Goal: Information Seeking & Learning: Learn about a topic

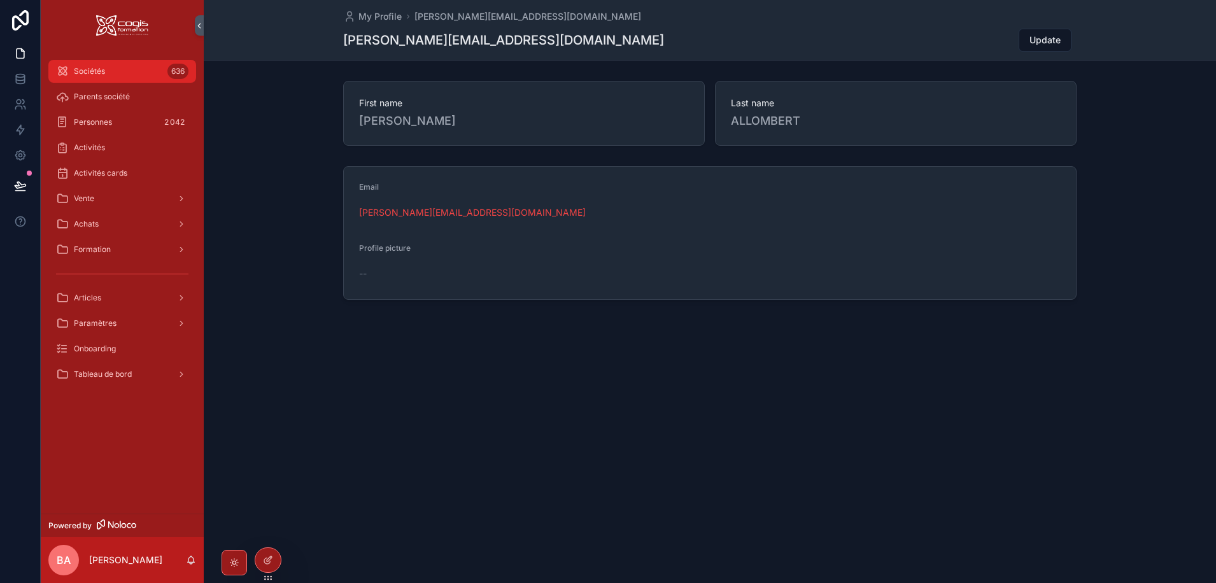
click at [137, 67] on div "Sociétés 636" at bounding box center [122, 71] width 132 height 20
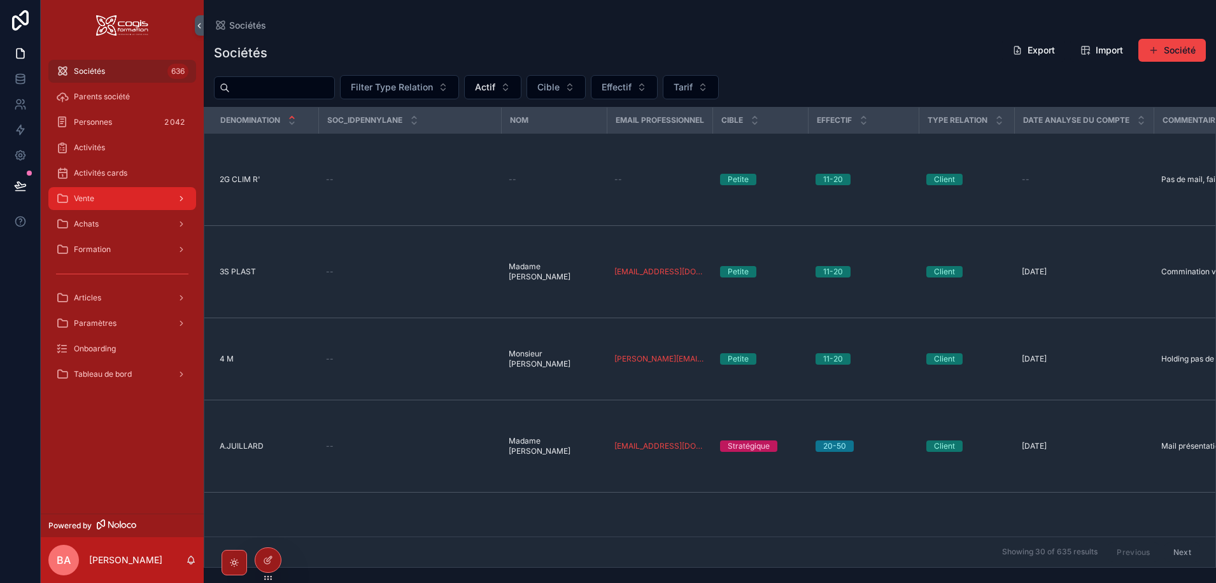
click at [91, 200] on span "Vente" at bounding box center [84, 199] width 20 height 10
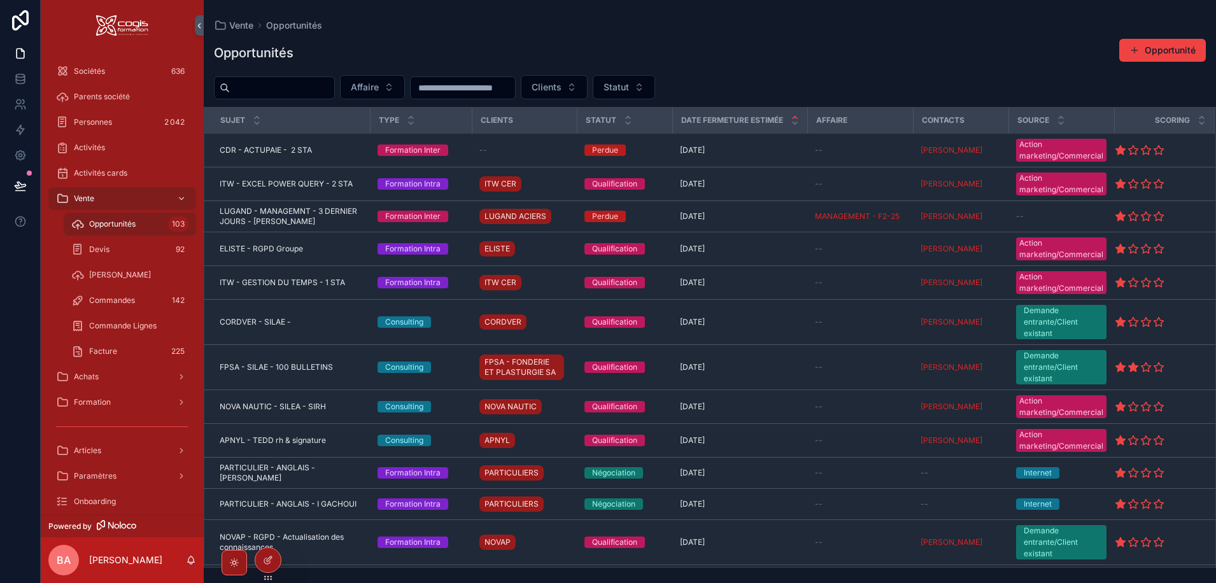
click at [272, 87] on input "scrollable content" at bounding box center [282, 88] width 104 height 18
type input "*****"
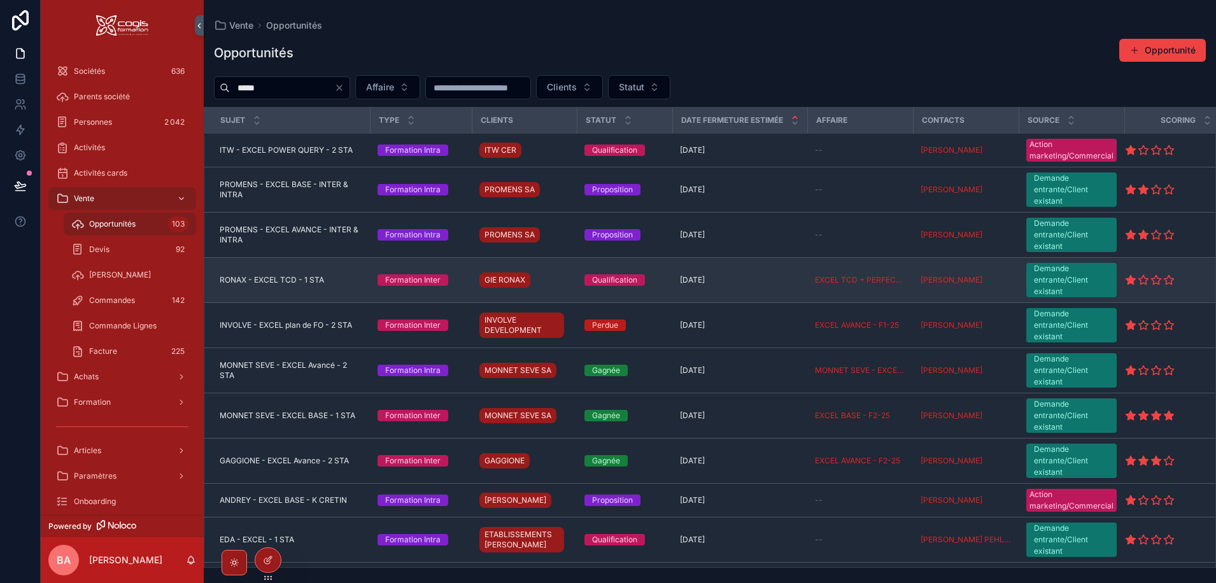
click at [294, 280] on span "RONAX - EXCEL TCD - 1 STA" at bounding box center [272, 280] width 104 height 10
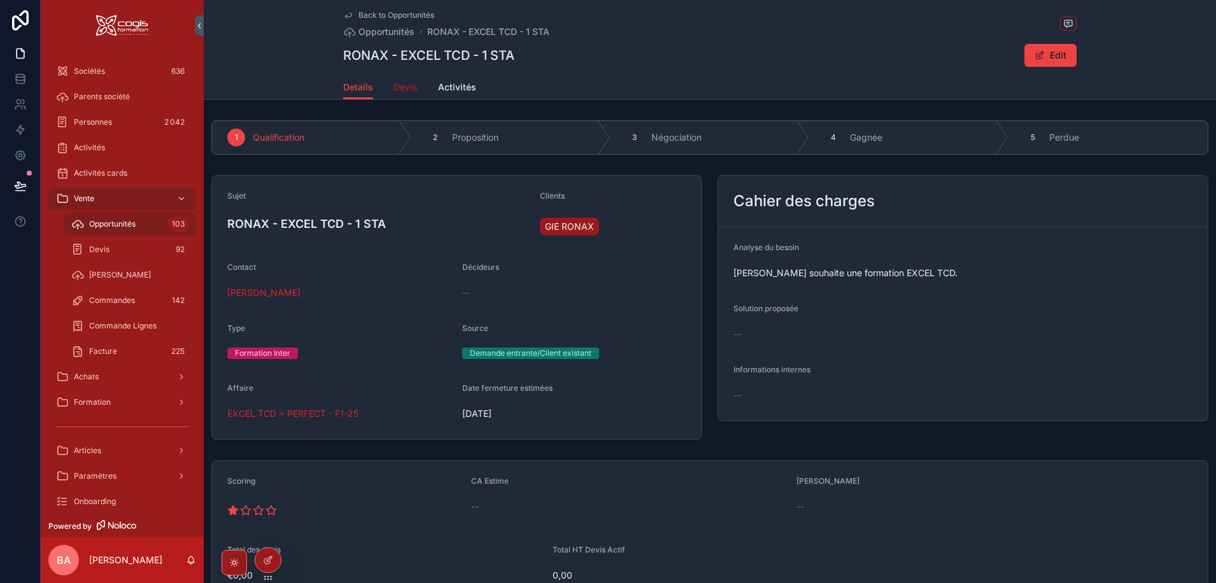
click at [399, 87] on span "Devis" at bounding box center [405, 87] width 24 height 13
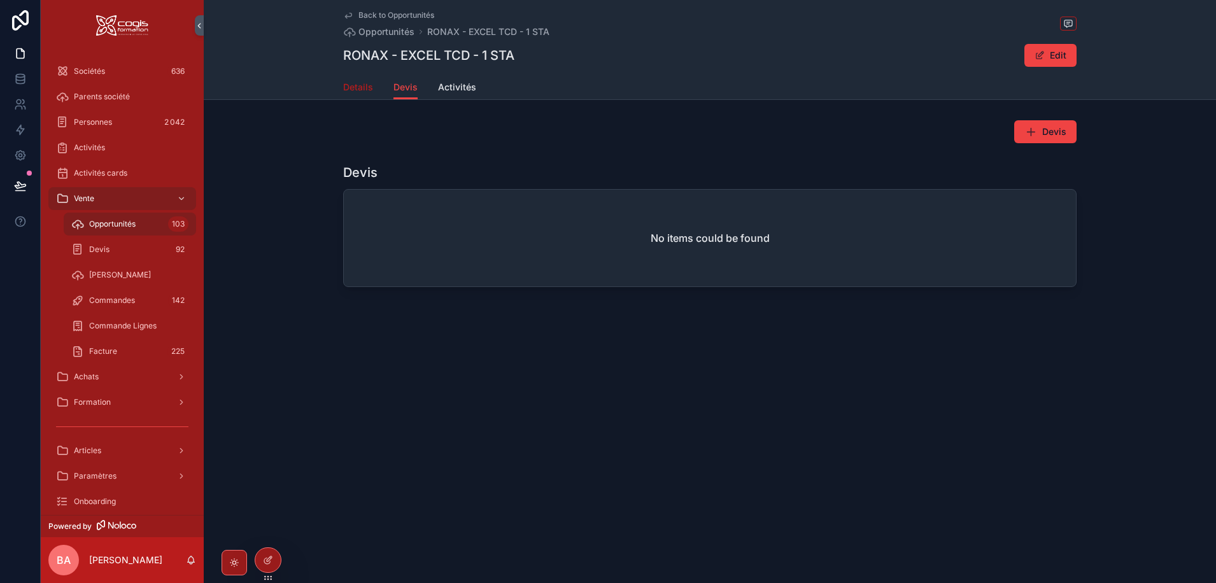
drag, startPoint x: 352, startPoint y: 87, endPoint x: 340, endPoint y: 112, distance: 28.2
click at [353, 87] on span "Details" at bounding box center [358, 87] width 30 height 13
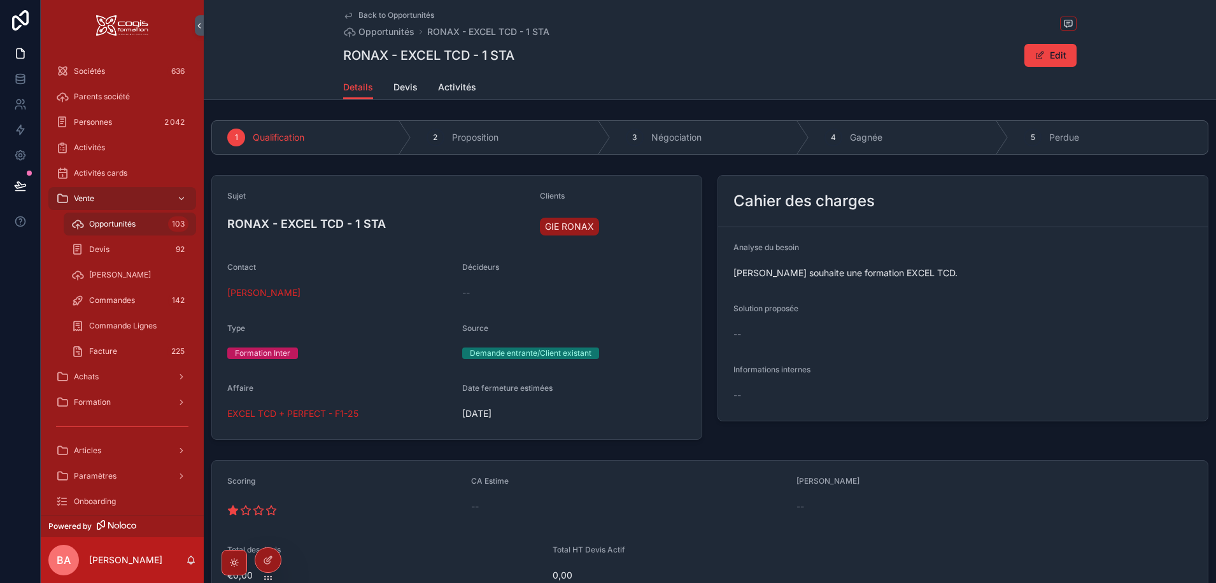
click at [372, 11] on span "Back to Opportunités" at bounding box center [396, 15] width 76 height 10
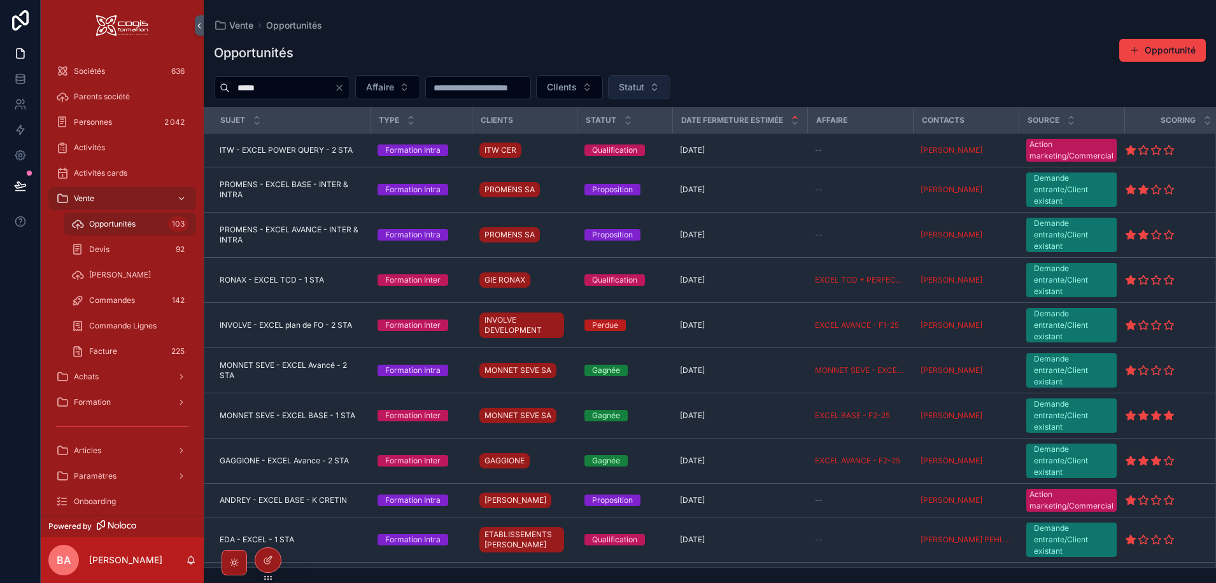
click at [670, 84] on button "Statut" at bounding box center [639, 87] width 62 height 24
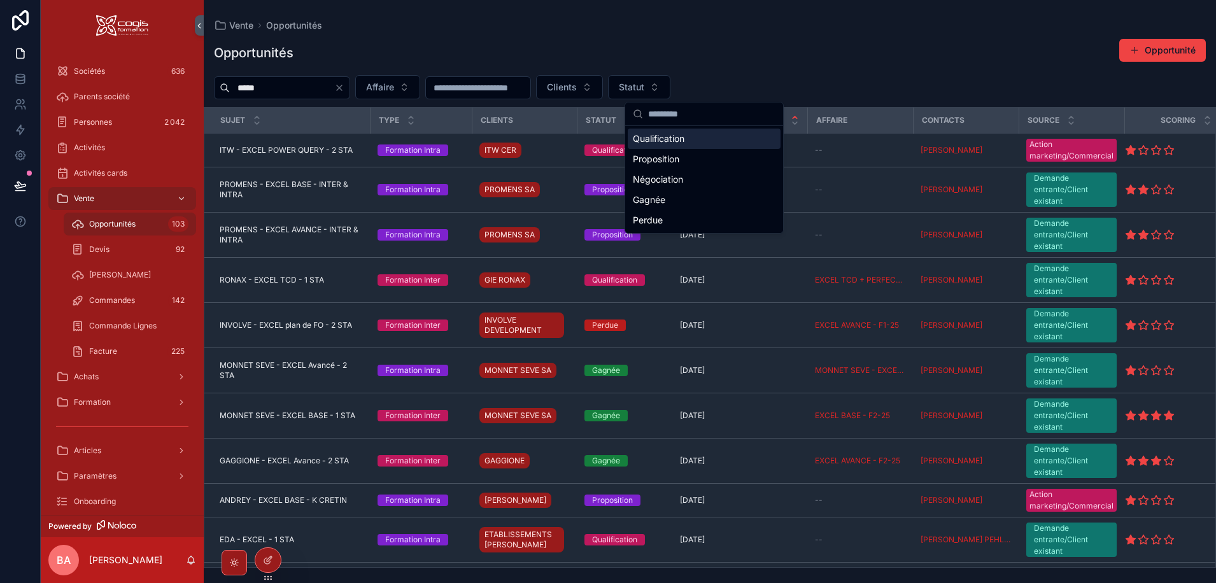
click at [669, 138] on div "Qualification" at bounding box center [704, 139] width 153 height 20
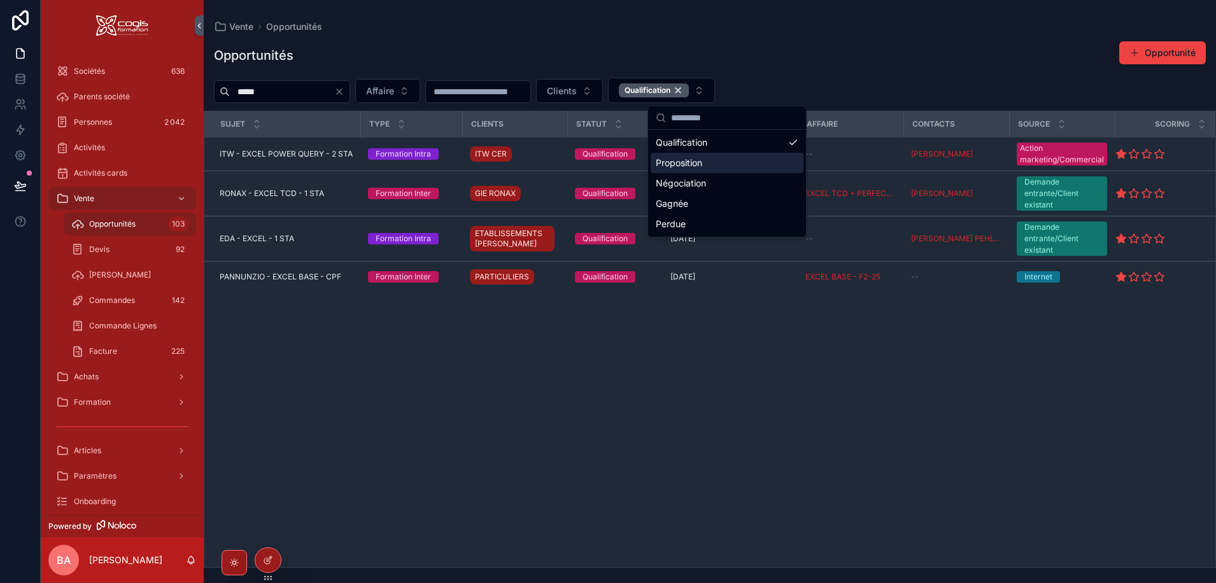
click at [705, 160] on div "Proposition" at bounding box center [727, 163] width 153 height 20
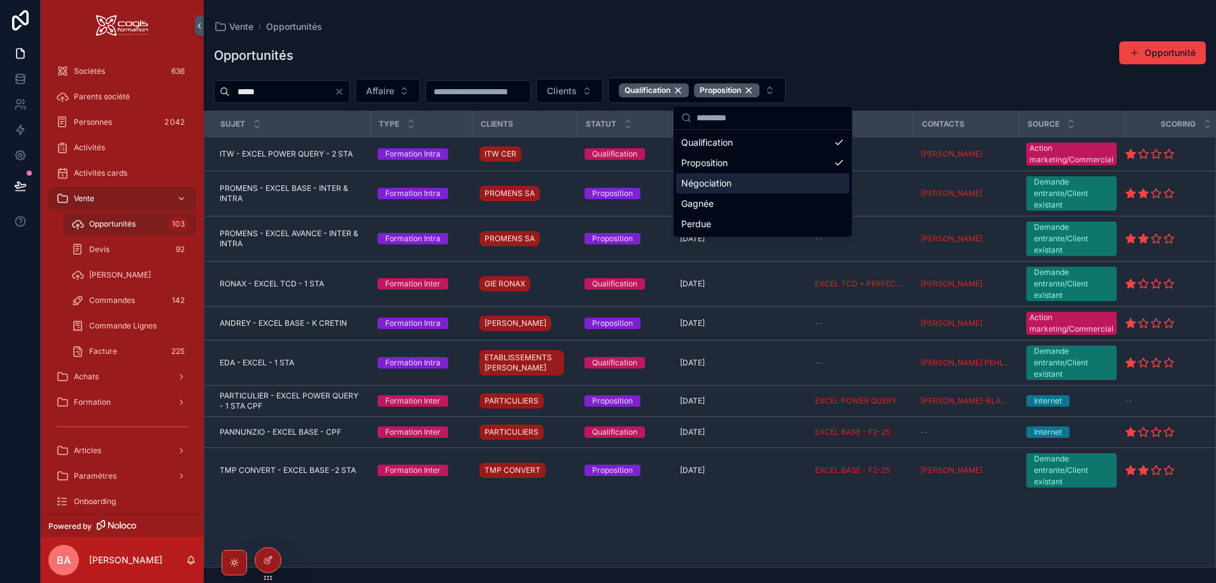
click at [738, 182] on div "Négociation" at bounding box center [762, 183] width 173 height 20
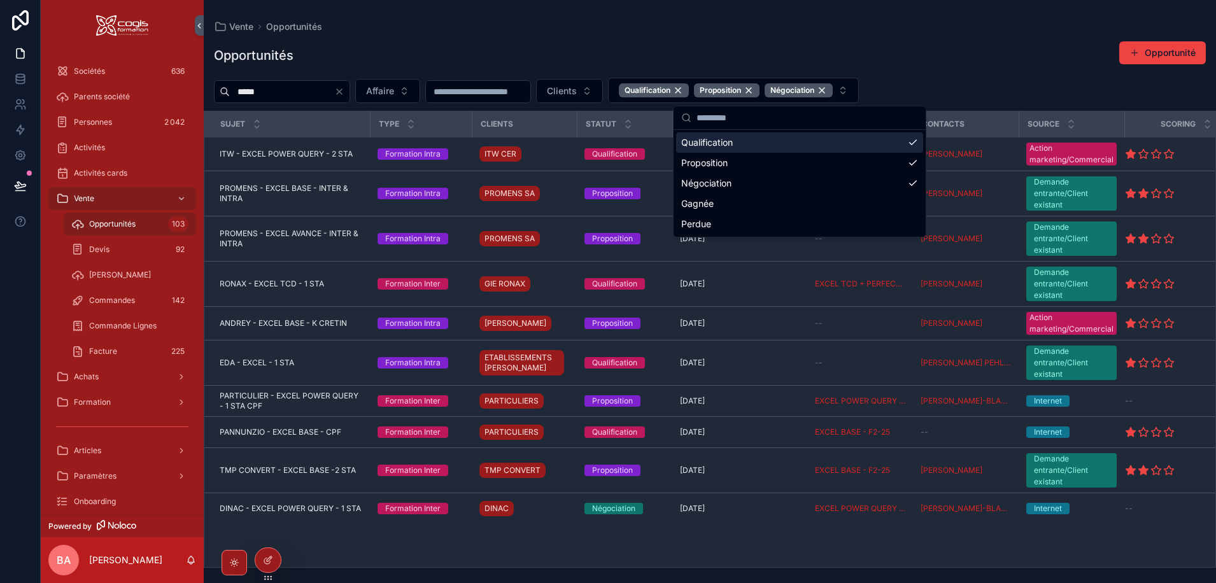
click at [686, 25] on div "Vente Opportunités" at bounding box center [710, 26] width 992 height 13
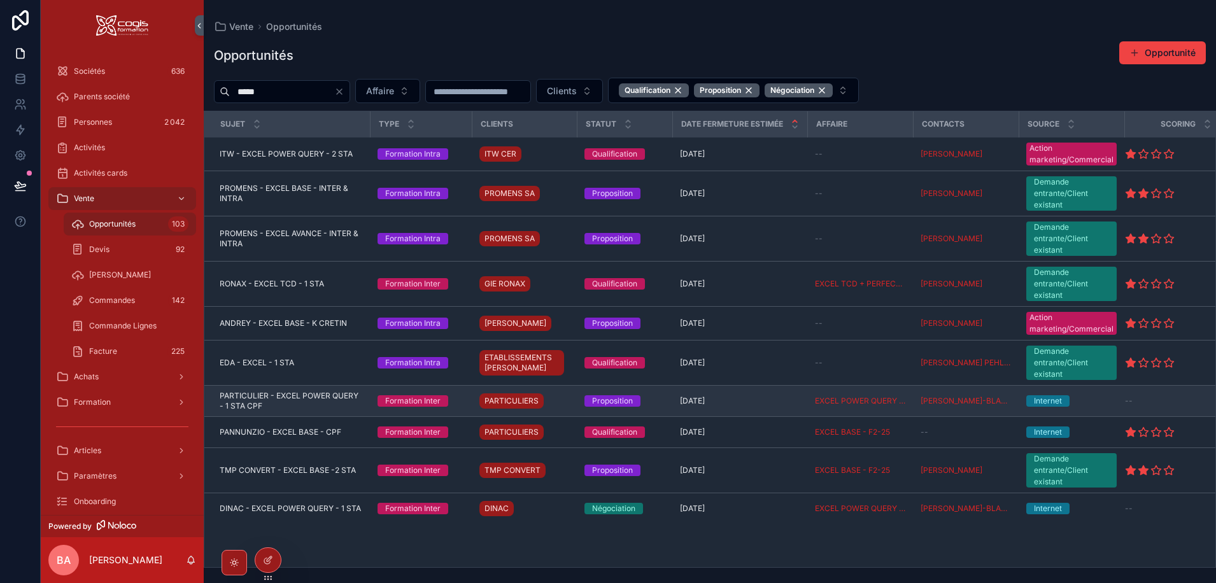
click at [291, 395] on span "PARTICULIER - EXCEL POWER QUERY - 1 STA CPF" at bounding box center [291, 401] width 143 height 20
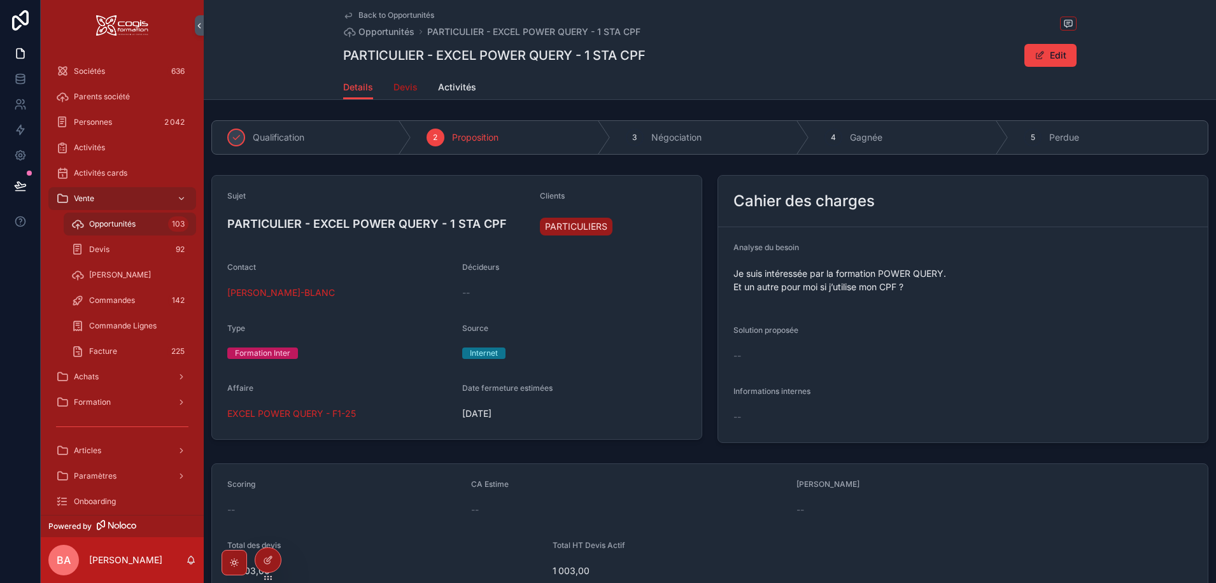
click at [409, 86] on span "Devis" at bounding box center [405, 87] width 24 height 13
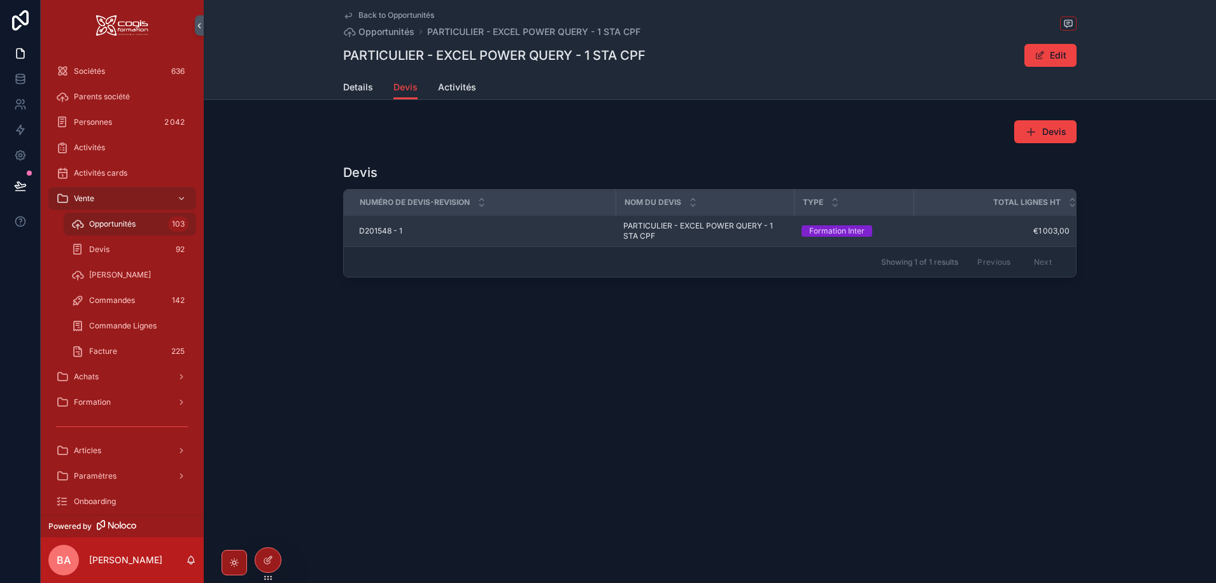
click at [646, 229] on span "PARTICULIER - EXCEL POWER QUERY - 1 STA CPF" at bounding box center [704, 231] width 163 height 20
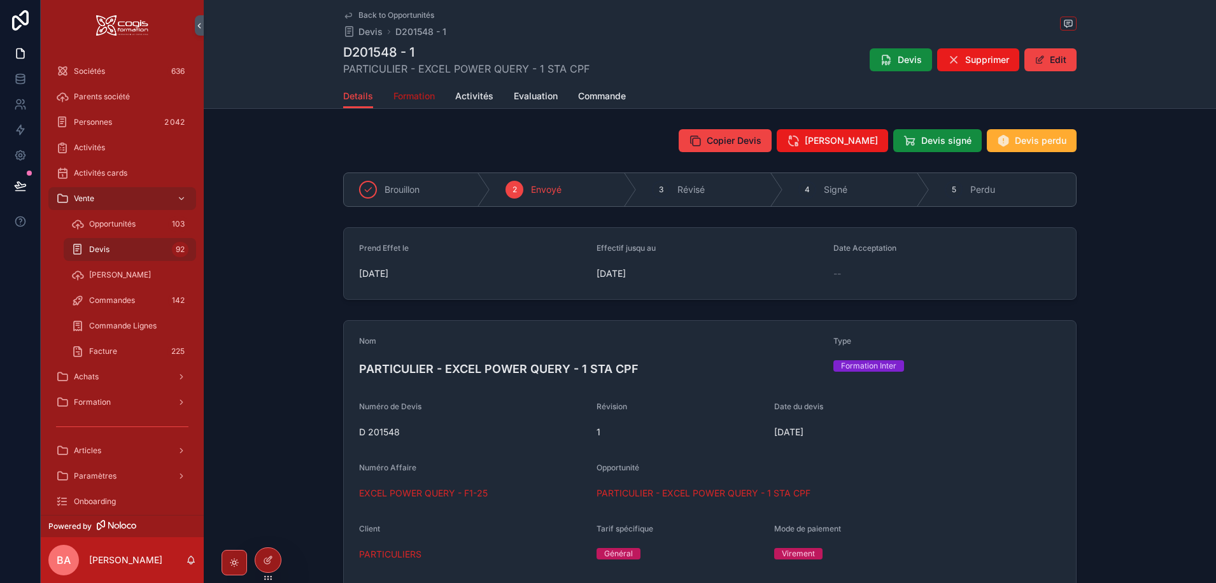
click at [407, 97] on span "Formation" at bounding box center [413, 96] width 41 height 13
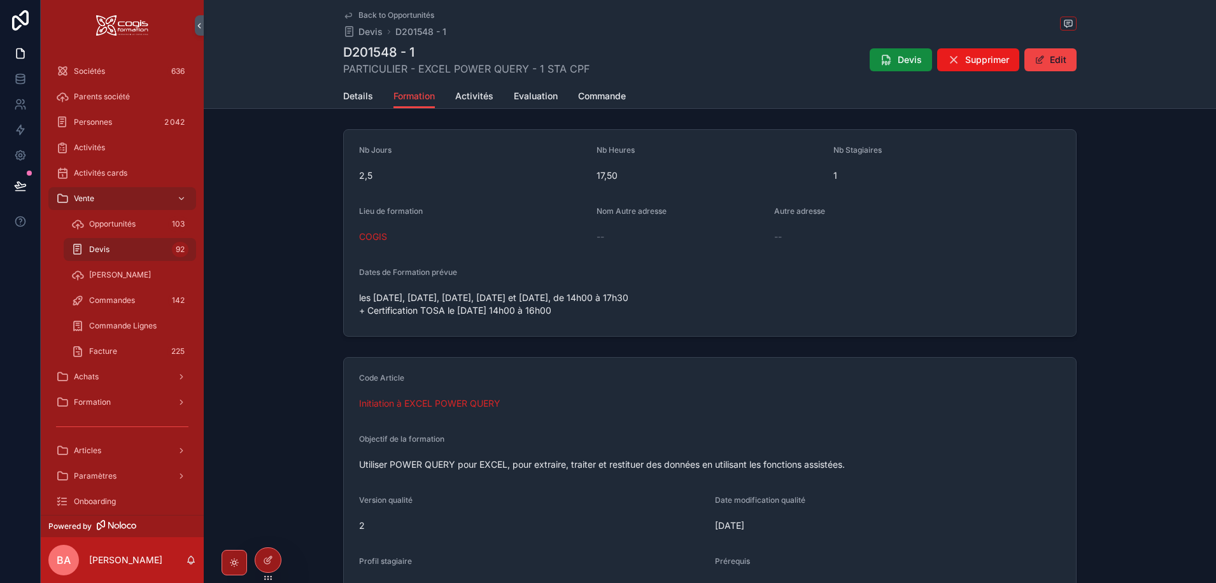
click at [377, 13] on span "Back to Opportunités" at bounding box center [396, 15] width 76 height 10
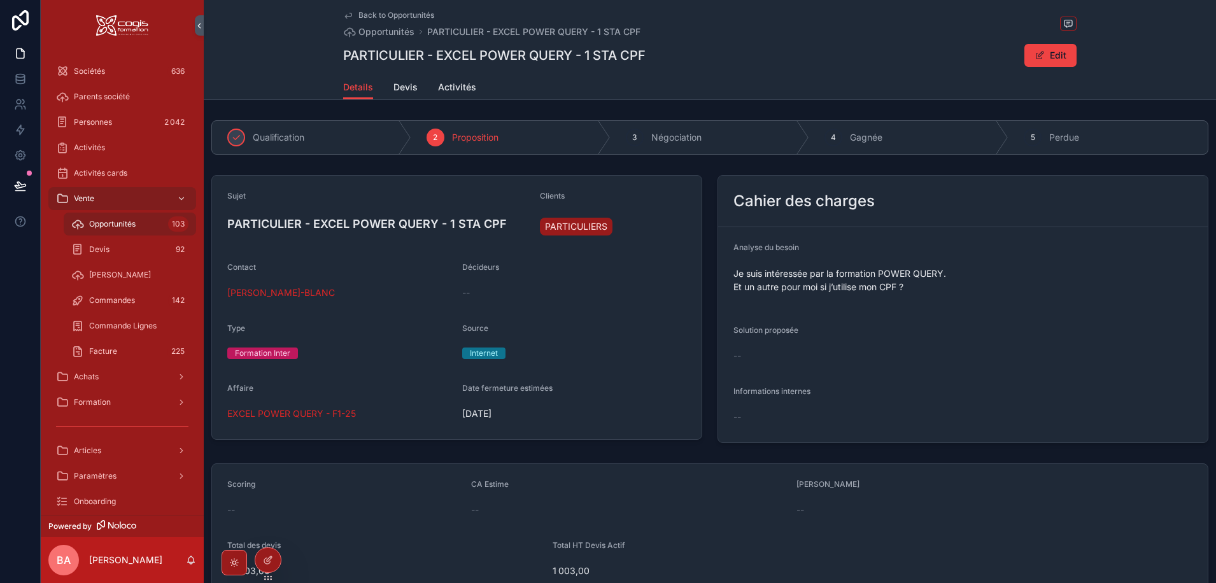
drag, startPoint x: 452, startPoint y: 146, endPoint x: 448, endPoint y: 141, distance: 6.8
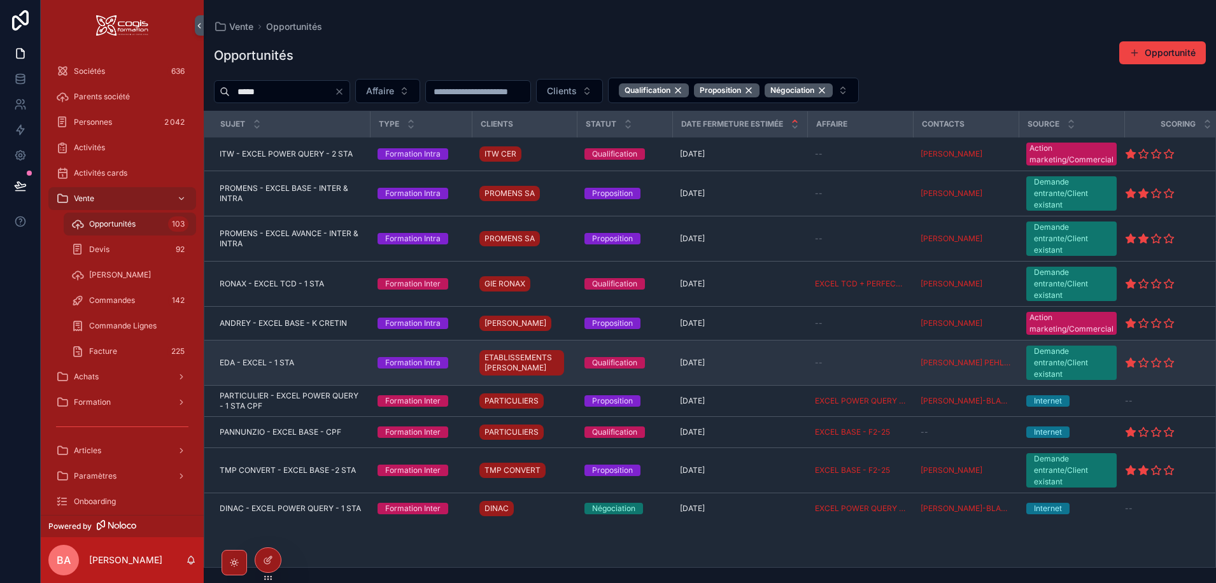
click at [246, 360] on span "EDA - EXCEL - 1 STA" at bounding box center [257, 363] width 74 height 10
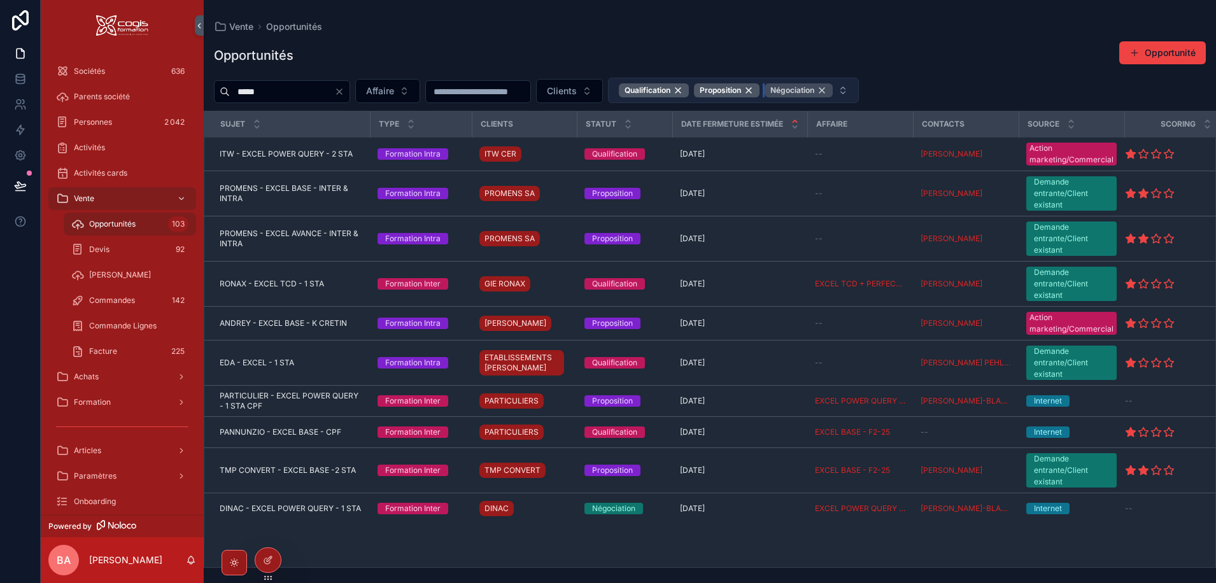
click at [833, 89] on div "Négociation" at bounding box center [799, 90] width 68 height 14
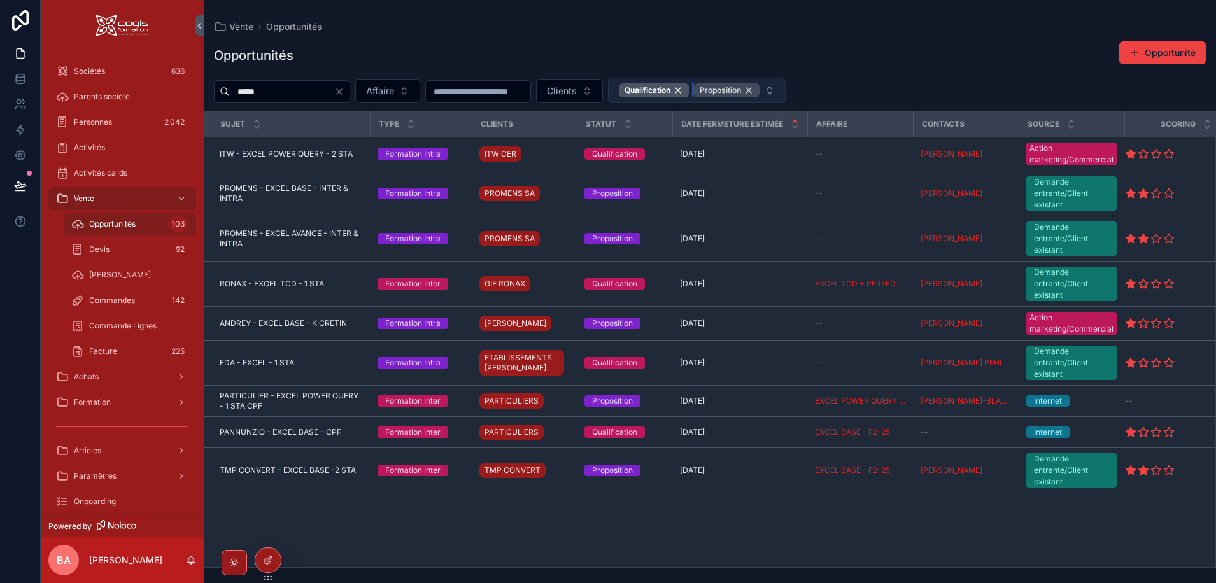
click at [759, 90] on div "Proposition" at bounding box center [727, 90] width 66 height 14
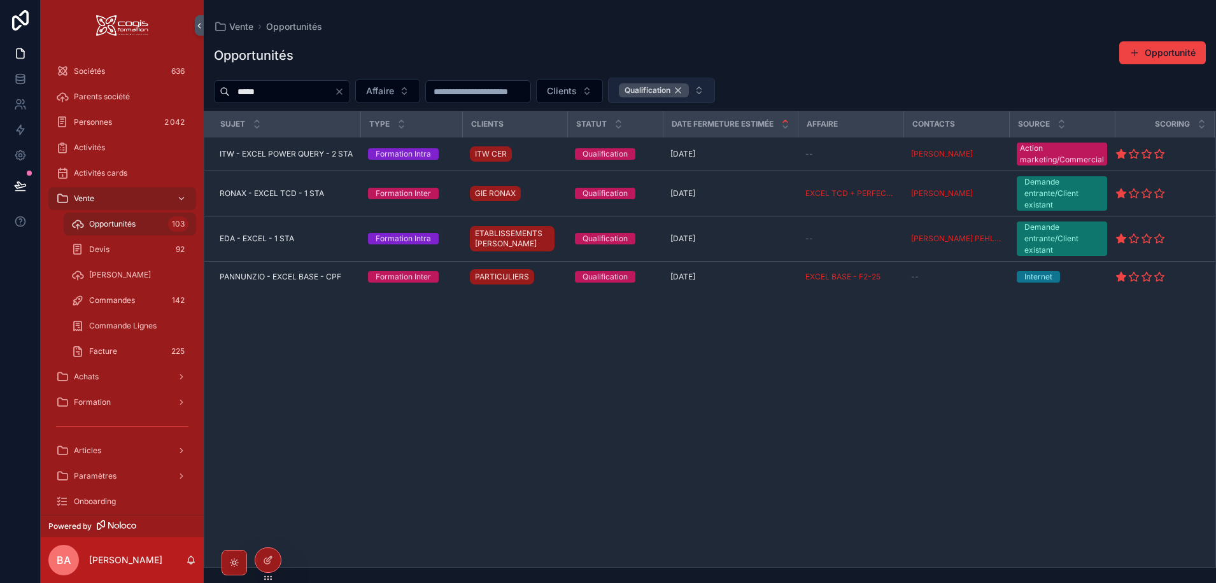
click at [689, 88] on div "Qualification" at bounding box center [654, 90] width 70 height 14
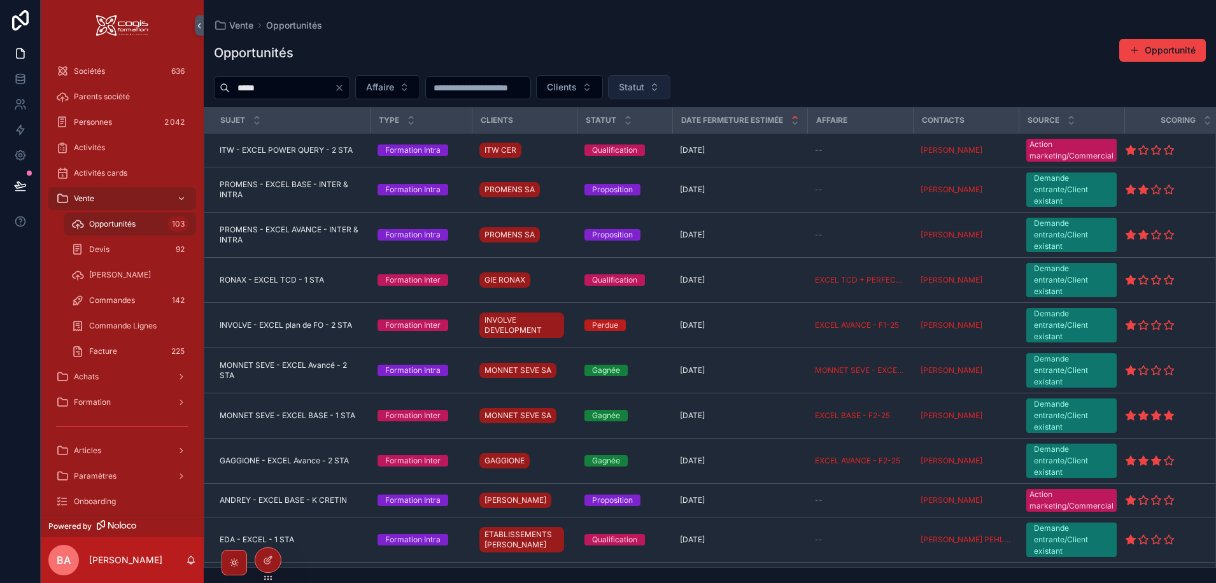
click at [344, 87] on icon "Clear" at bounding box center [339, 88] width 10 height 10
click at [283, 89] on input "*****" at bounding box center [282, 88] width 104 height 18
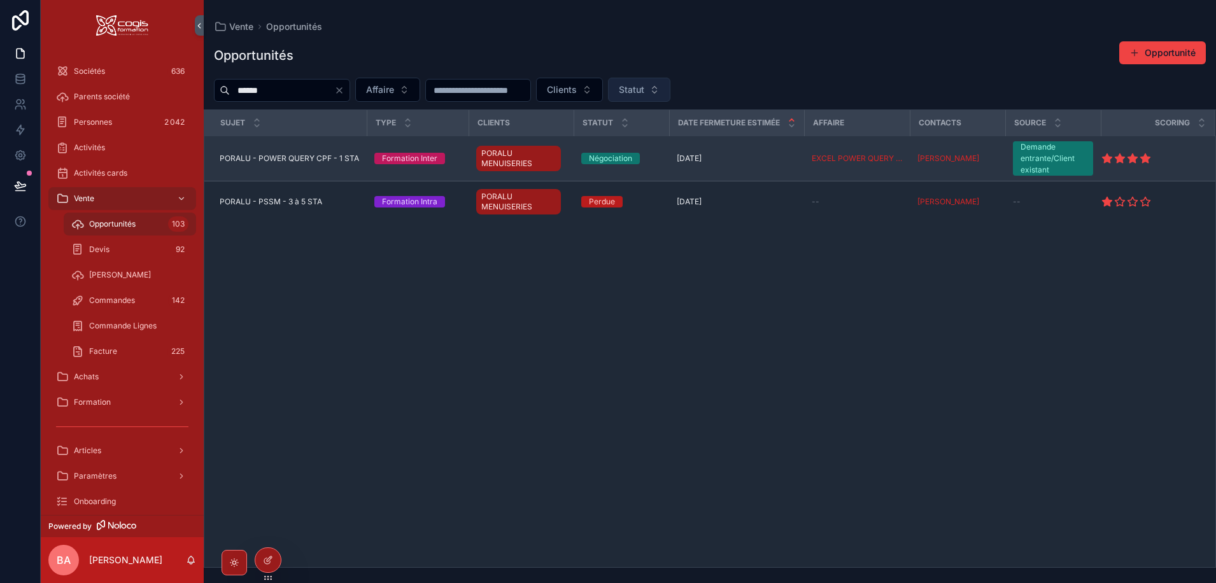
type input "******"
click at [272, 157] on span "PORALU - POWER QUERY CPF - 1 STA" at bounding box center [289, 158] width 139 height 10
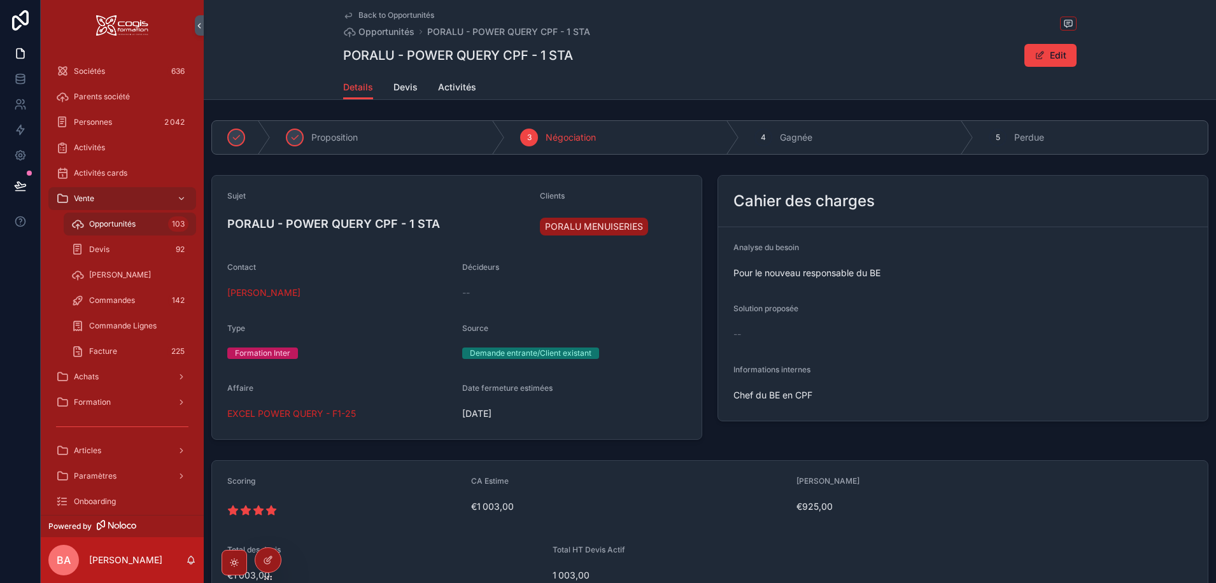
click at [288, 220] on h4 "PORALU - POWER QUERY CPF - 1 STA" at bounding box center [378, 223] width 302 height 17
click at [281, 222] on h4 "PORALU - POWER QUERY CPF - 1 STA" at bounding box center [378, 223] width 302 height 17
click at [1052, 50] on button "Edit" at bounding box center [1050, 55] width 52 height 23
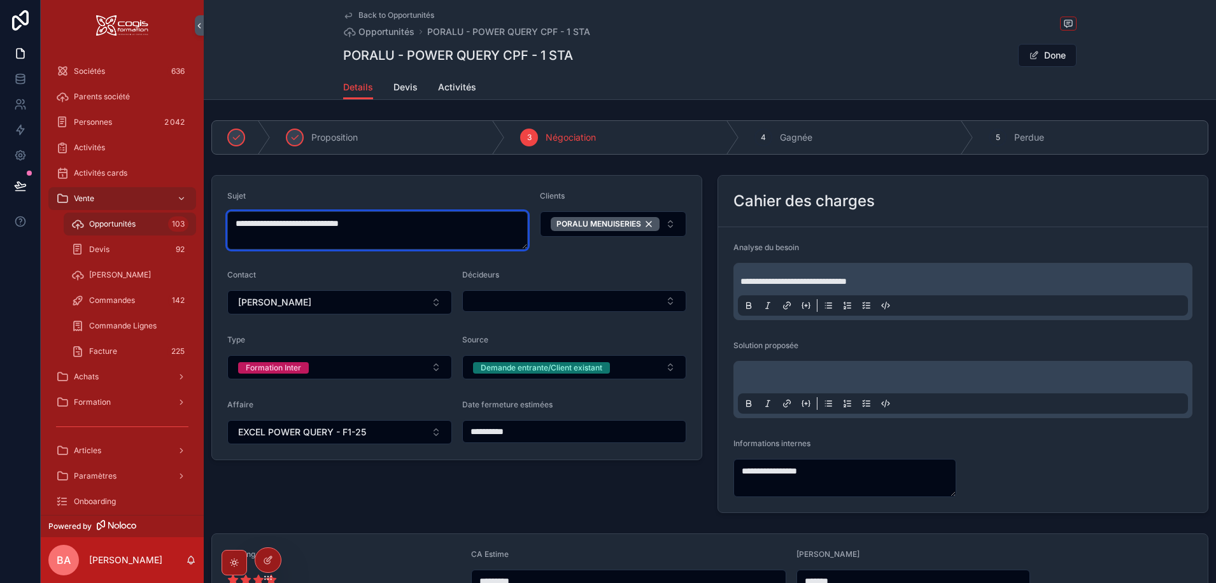
click at [279, 225] on textarea "**********" at bounding box center [377, 230] width 300 height 38
type textarea "**********"
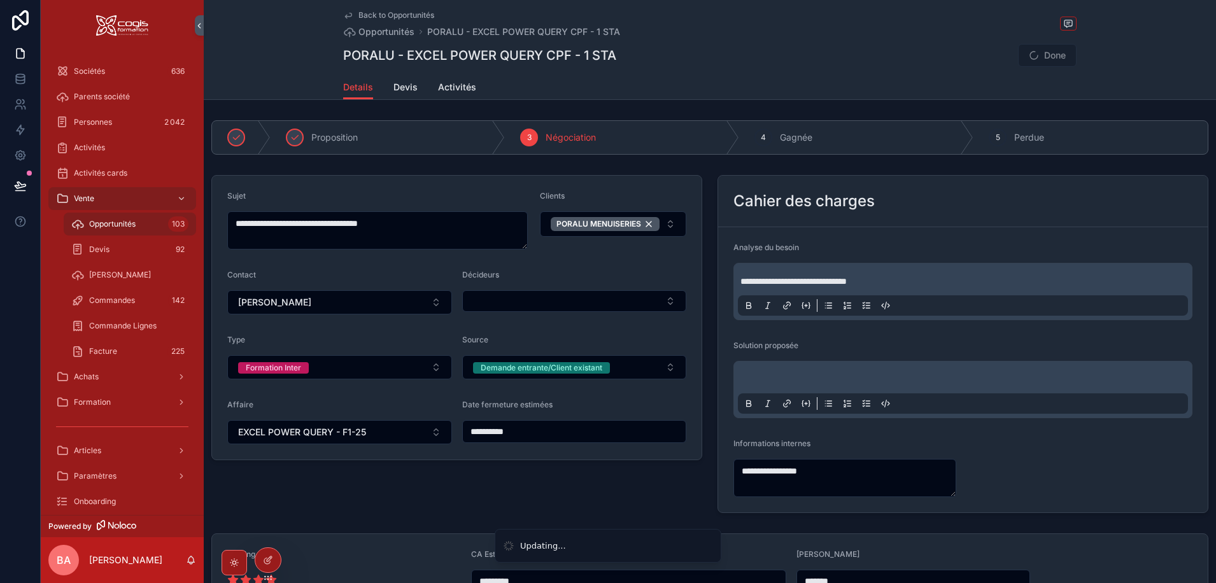
click at [1046, 53] on span "Done" at bounding box center [1047, 55] width 59 height 23
click at [1036, 53] on button "Done" at bounding box center [1047, 55] width 59 height 23
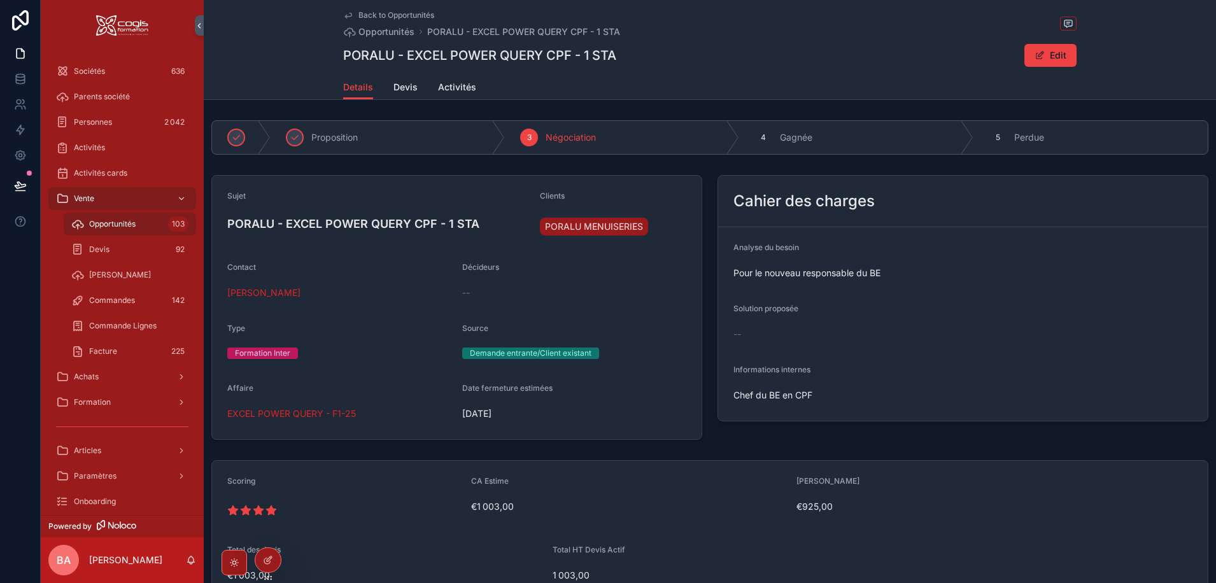
click at [369, 16] on span "Back to Opportunités" at bounding box center [396, 15] width 76 height 10
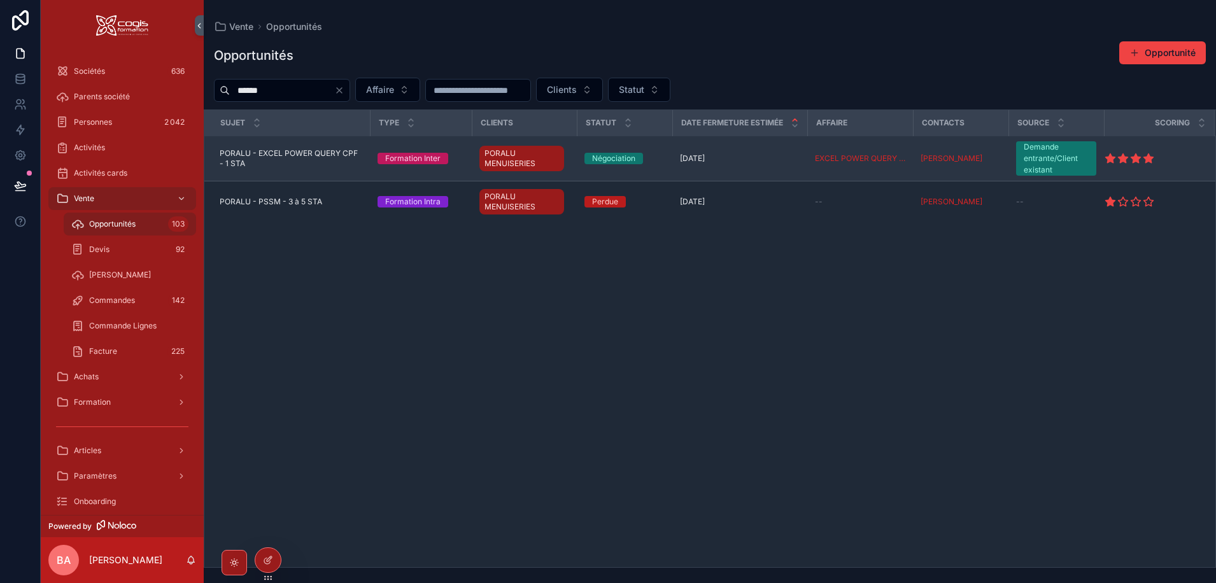
click at [306, 154] on span "PORALU - EXCEL POWER QUERY CPF - 1 STA" at bounding box center [291, 158] width 143 height 20
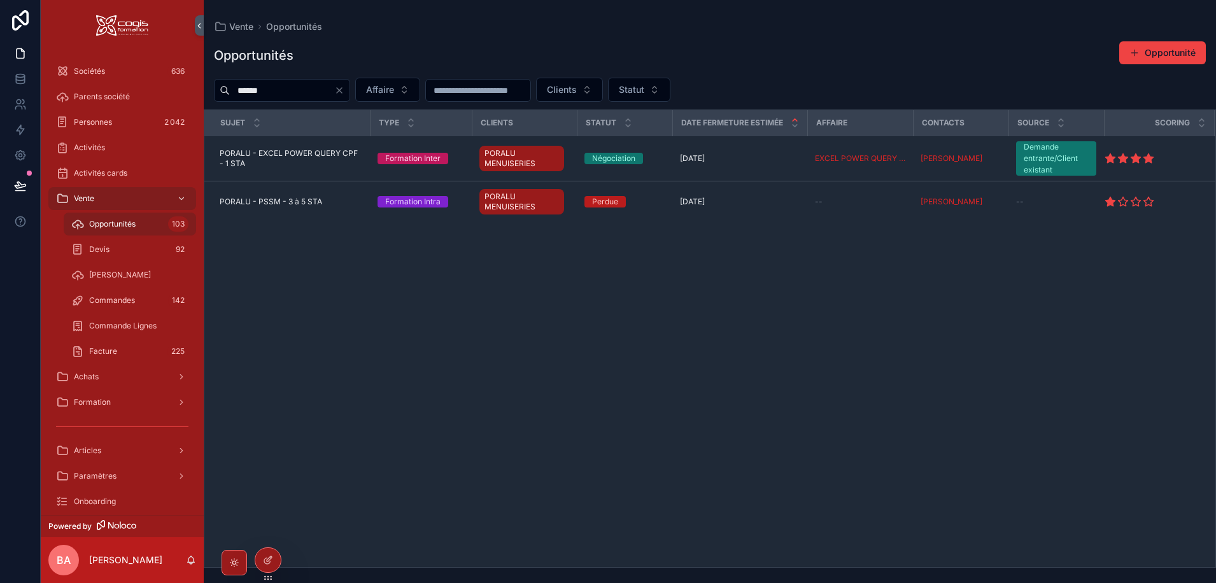
click at [306, 89] on input "******" at bounding box center [282, 90] width 104 height 18
drag, startPoint x: 308, startPoint y: 87, endPoint x: 172, endPoint y: 87, distance: 136.2
click at [172, 87] on div "Sociétés 636 Parents société Personnes 2 042 Activités Activités cards Vente Op…" at bounding box center [628, 291] width 1175 height 583
type input "*****"
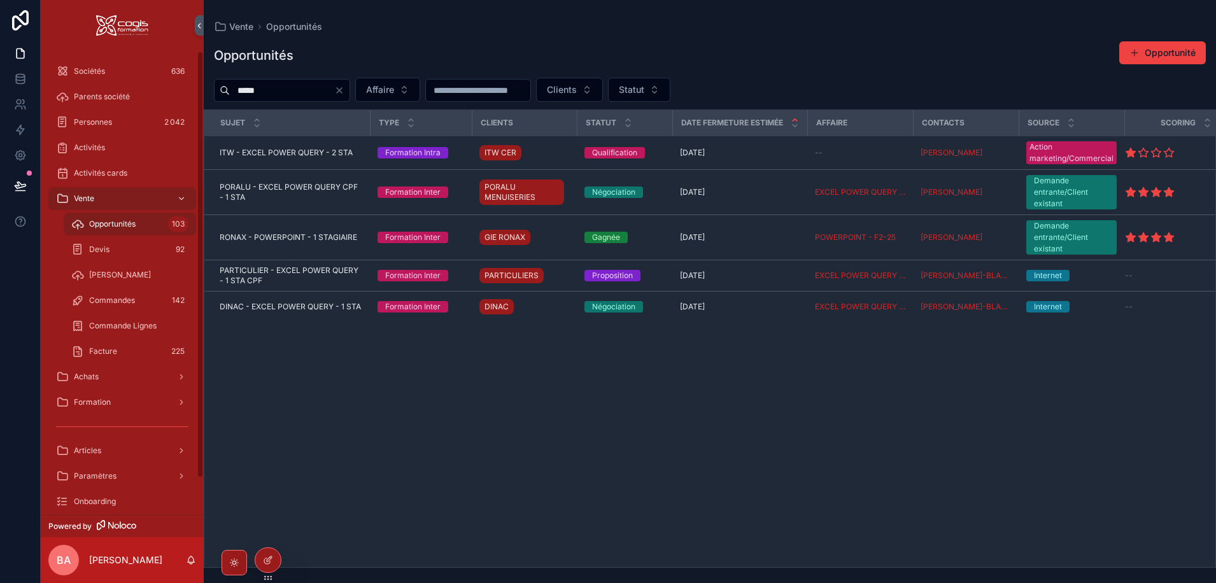
click at [176, 195] on div "scrollable content" at bounding box center [180, 198] width 17 height 20
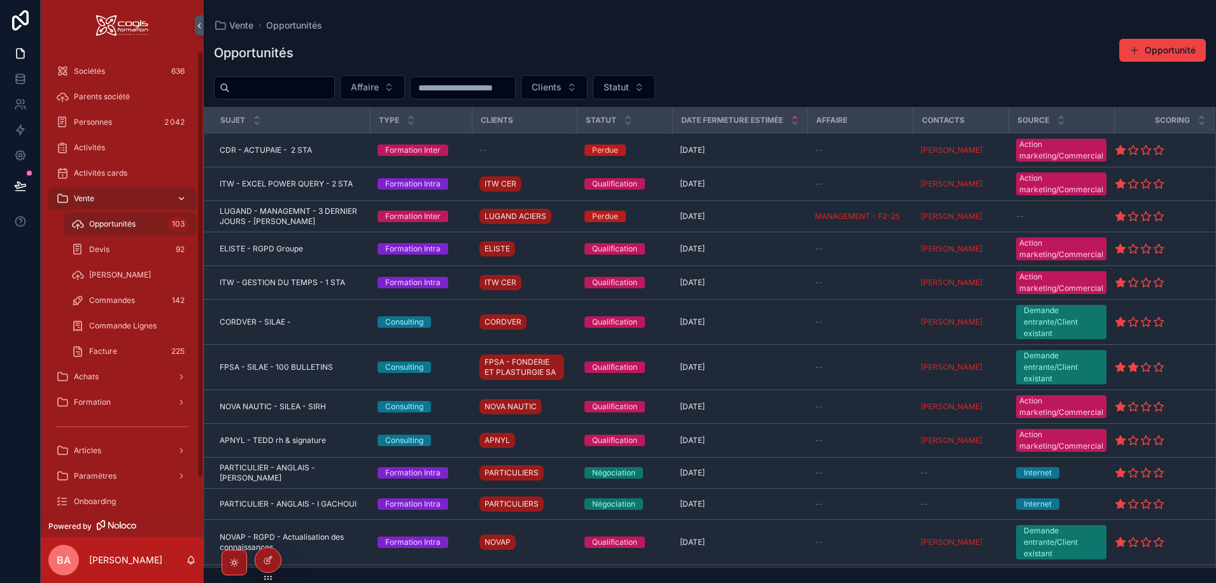
click at [181, 196] on icon "scrollable content" at bounding box center [181, 198] width 9 height 9
click at [264, 87] on input "scrollable content" at bounding box center [282, 88] width 104 height 18
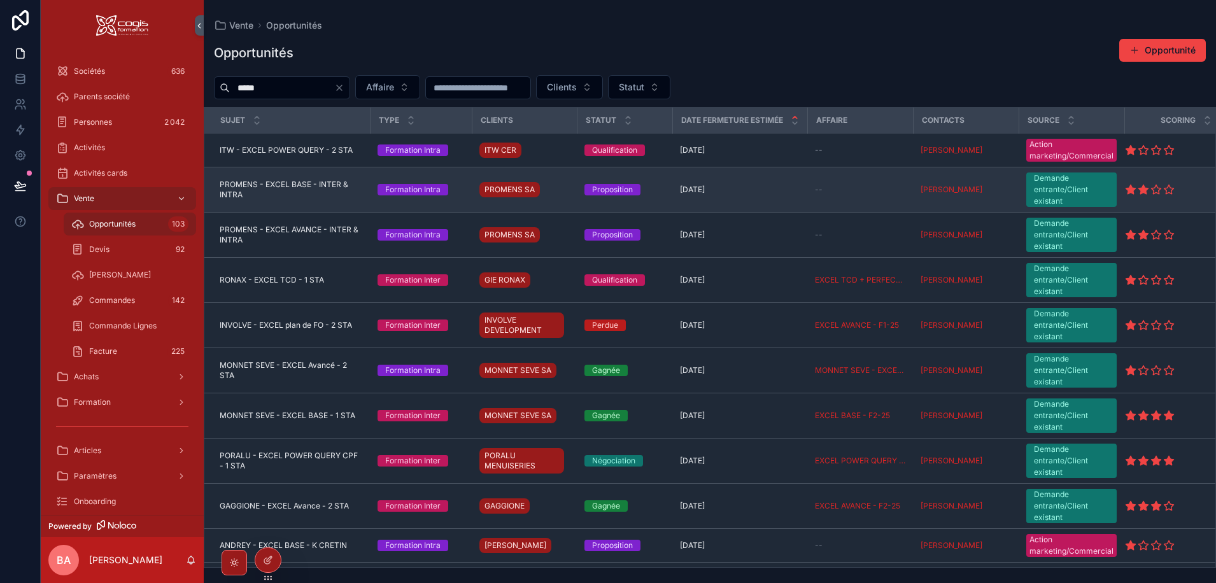
type input "*****"
click at [265, 182] on span "PROMENS - EXCEL BASE - INTER & INTRA" at bounding box center [291, 190] width 143 height 20
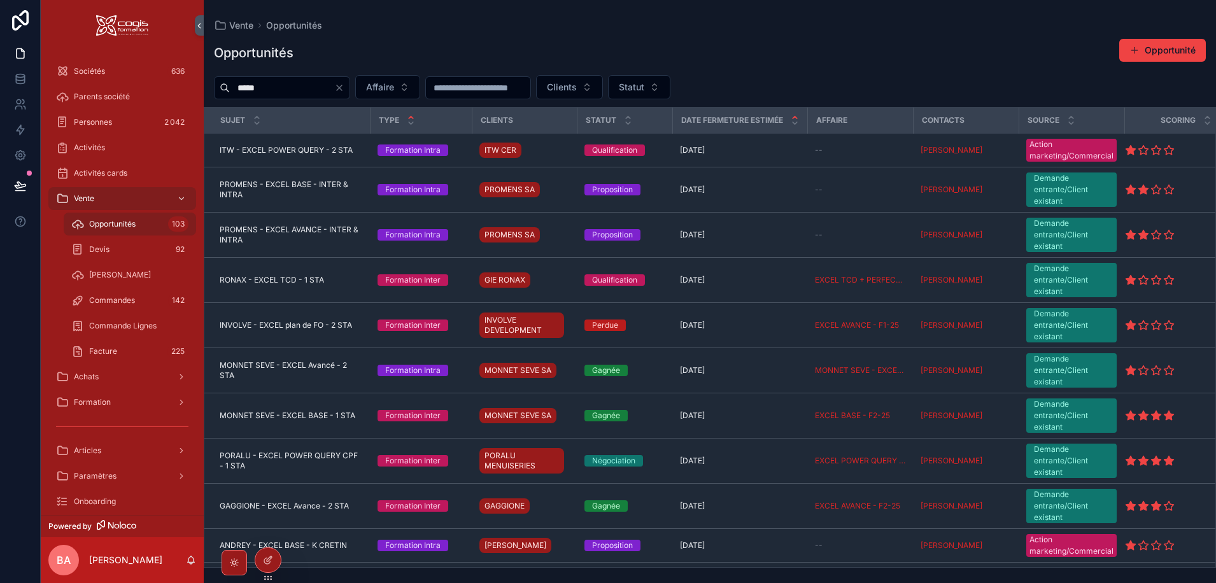
click at [409, 115] on icon "scrollable content" at bounding box center [411, 117] width 8 height 8
